Goal: Task Accomplishment & Management: Manage account settings

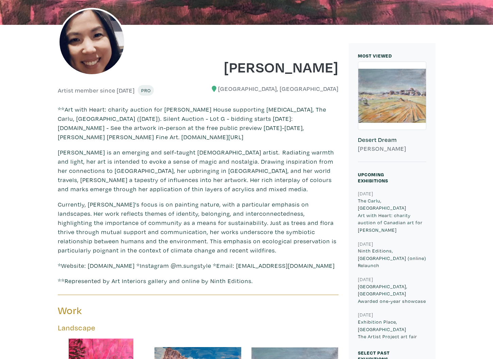
scroll to position [123, 0]
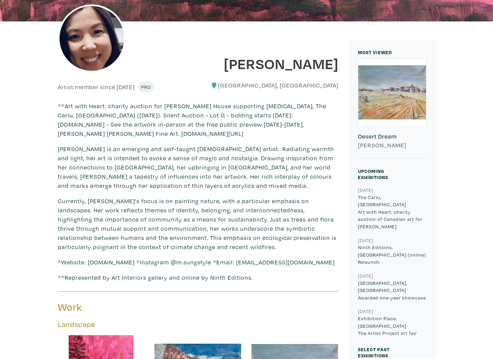
drag, startPoint x: 494, startPoint y: 15, endPoint x: 485, endPoint y: 28, distance: 15.7
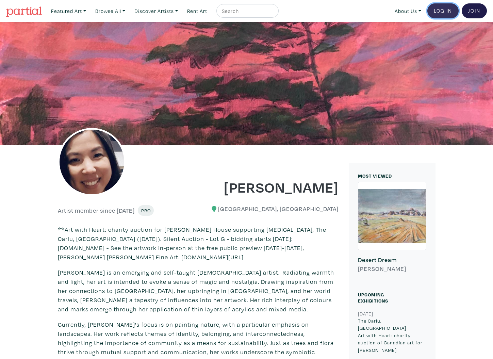
click at [449, 9] on link "Log In" at bounding box center [442, 10] width 31 height 15
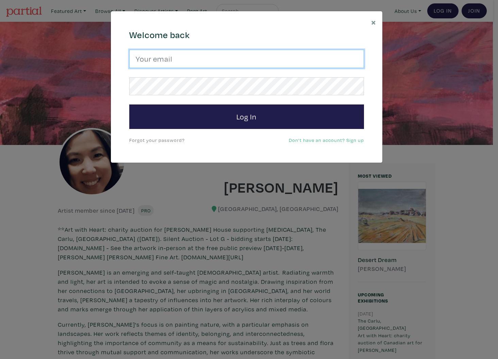
click at [197, 55] on input "email" at bounding box center [246, 59] width 235 height 18
type input "mangotango79@hotmail.com"
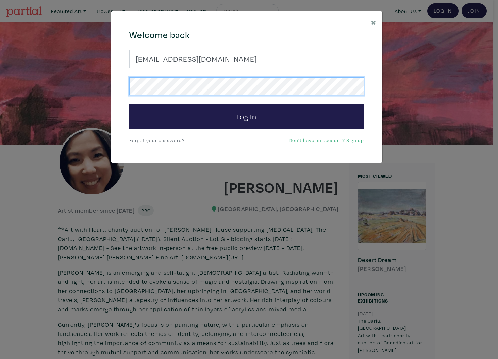
click at [129, 104] on button "Log In" at bounding box center [246, 116] width 235 height 24
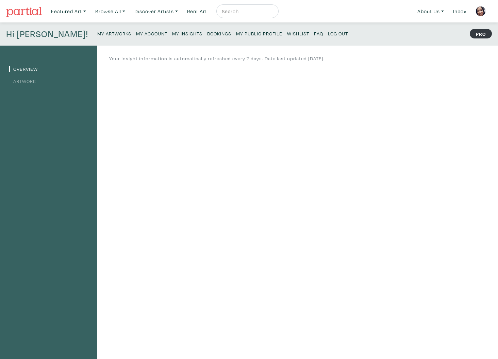
click at [236, 33] on small "My Public Profile" at bounding box center [259, 33] width 46 height 6
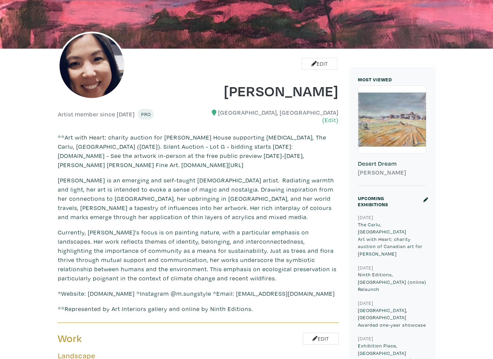
scroll to position [90, 0]
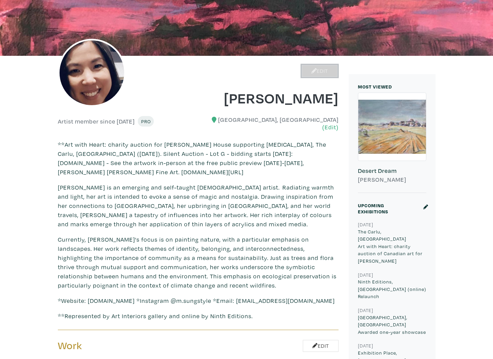
click at [321, 73] on link "Edit" at bounding box center [320, 71] width 36 height 12
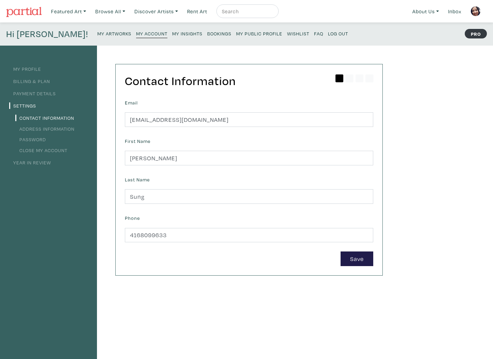
click at [38, 67] on link "My Profile" at bounding box center [25, 69] width 32 height 6
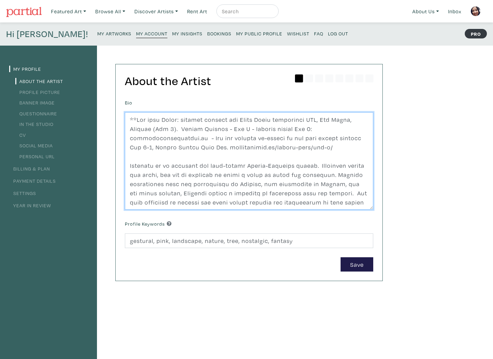
drag, startPoint x: 131, startPoint y: 165, endPoint x: 127, endPoint y: 124, distance: 41.7
click at [127, 124] on textarea at bounding box center [249, 160] width 248 height 97
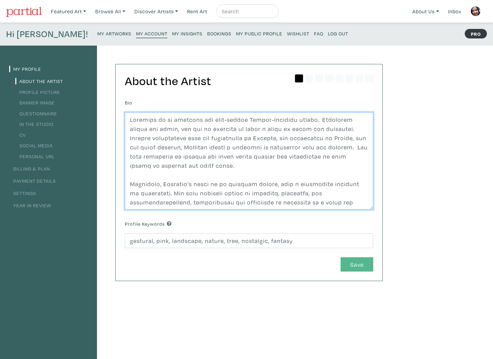
type textarea "Loremips do si ametcons adi elit-seddoe Tempor-Incididu utlabo. Etdolorem aliqu…"
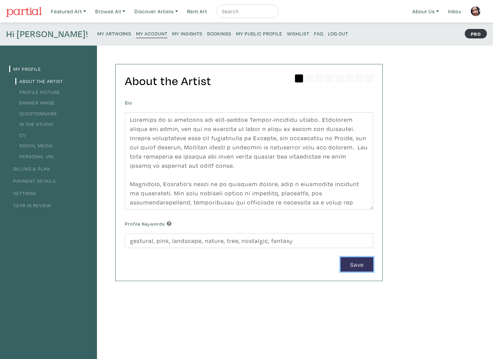
click at [354, 263] on button "Save" at bounding box center [356, 264] width 33 height 15
click at [236, 34] on small "My Public Profile" at bounding box center [259, 33] width 46 height 6
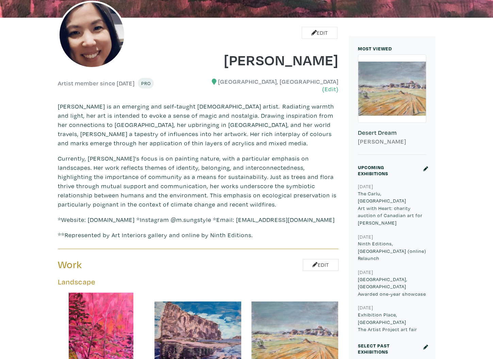
scroll to position [124, 0]
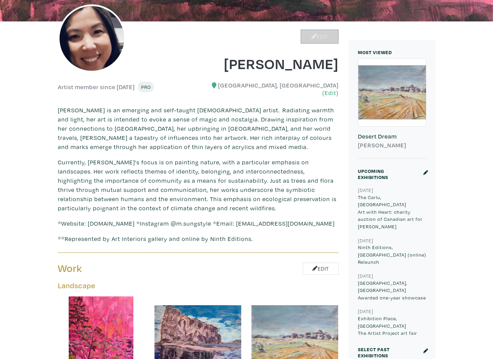
click at [322, 37] on link "Edit" at bounding box center [320, 37] width 36 height 12
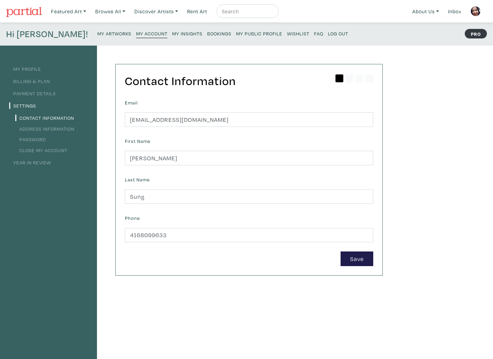
click at [28, 69] on link "My Profile" at bounding box center [25, 69] width 32 height 6
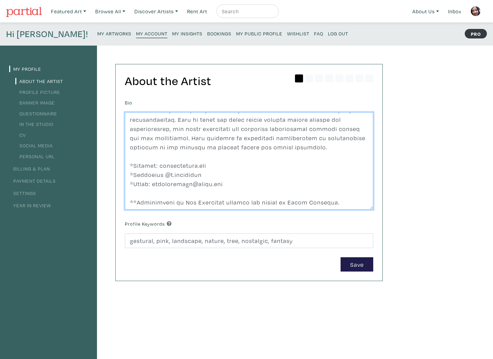
scroll to position [101, 0]
click at [128, 164] on textarea at bounding box center [249, 160] width 248 height 97
click at [216, 158] on textarea at bounding box center [249, 160] width 248 height 97
drag, startPoint x: 208, startPoint y: 166, endPoint x: 119, endPoint y: 165, distance: 89.1
click at [119, 165] on div "About the Artist Bio Profile Keywords gestural, pink, landscape, nature, tree, …" at bounding box center [249, 172] width 267 height 216
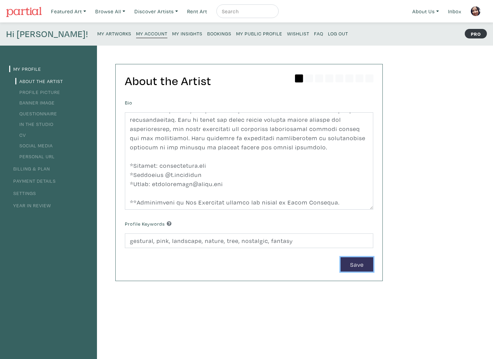
click at [356, 262] on button "Save" at bounding box center [356, 264] width 33 height 15
click at [239, 32] on small "My Public Profile" at bounding box center [259, 33] width 46 height 6
